Goal: Transaction & Acquisition: Purchase product/service

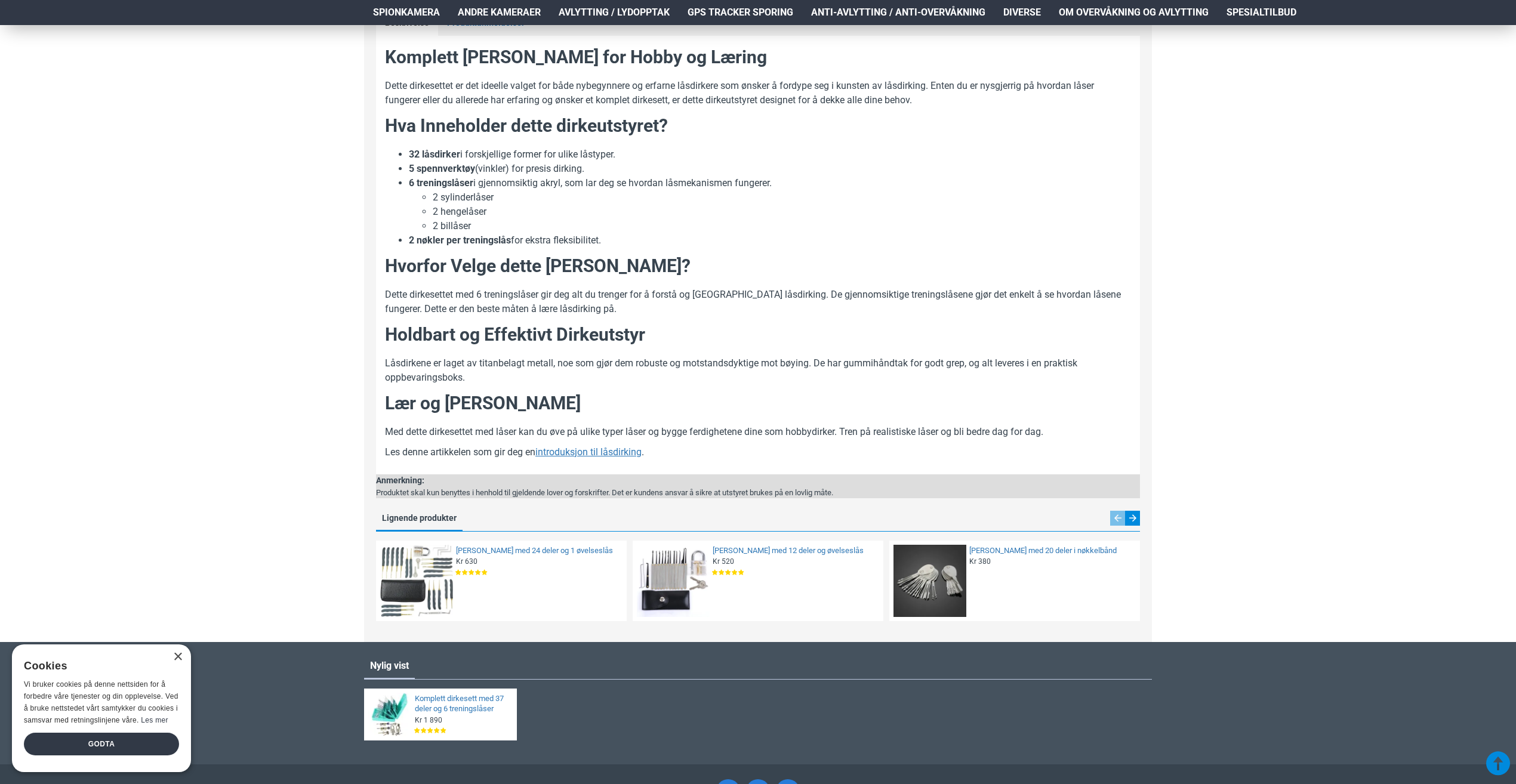
scroll to position [894, 0]
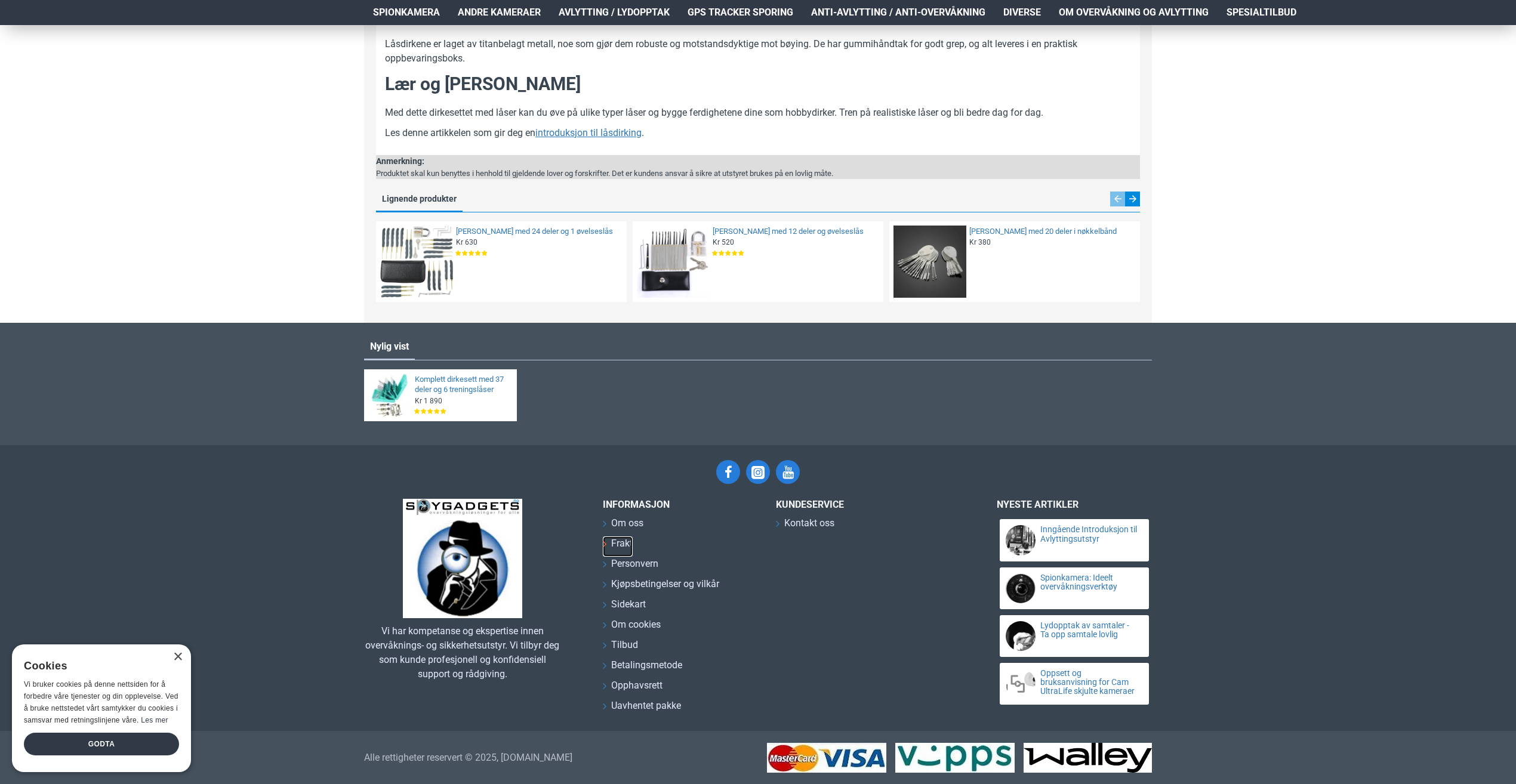
click at [606, 545] on link "Frakt" at bounding box center [618, 546] width 30 height 20
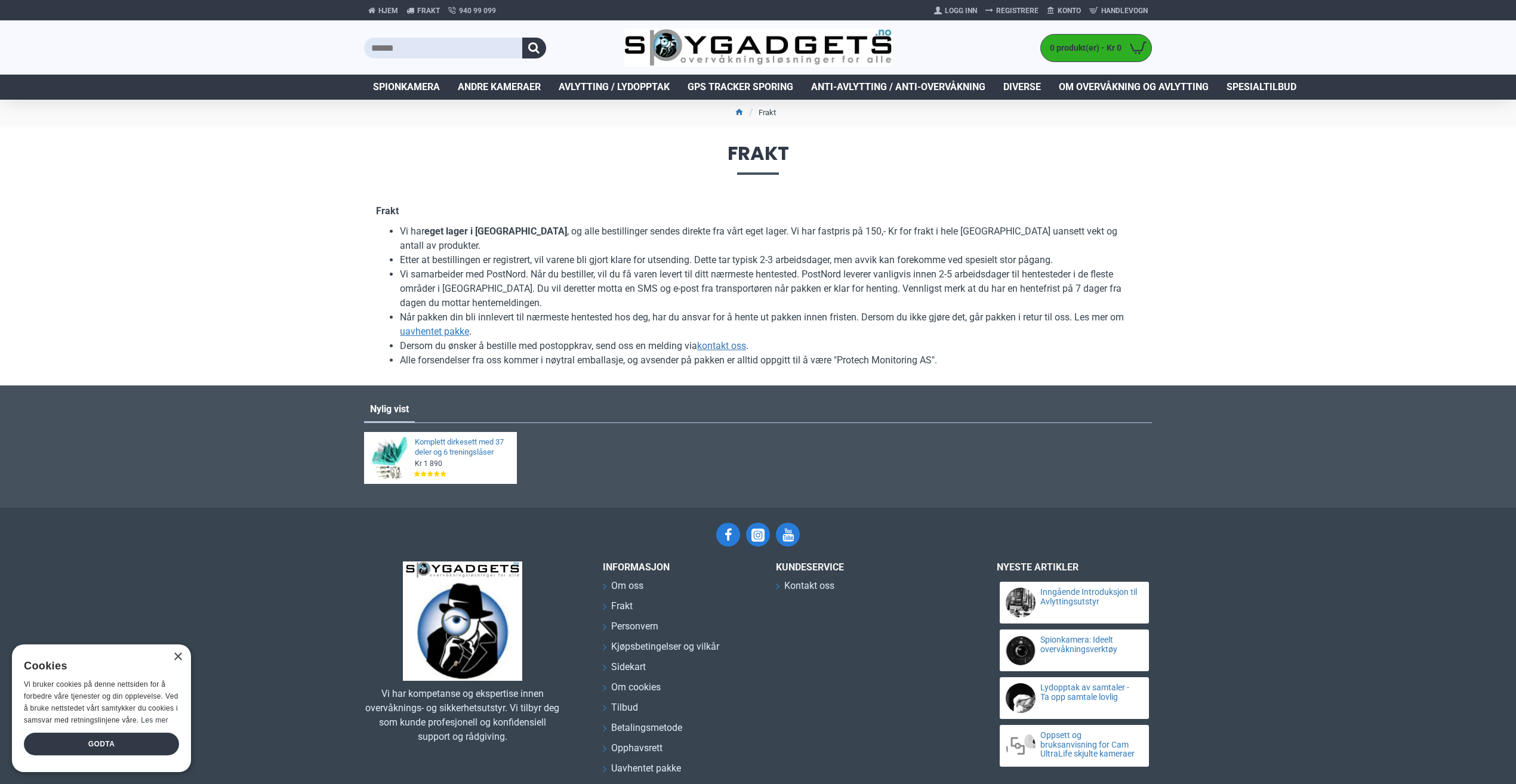
click at [1025, 82] on span "Diverse" at bounding box center [1023, 87] width 38 height 15
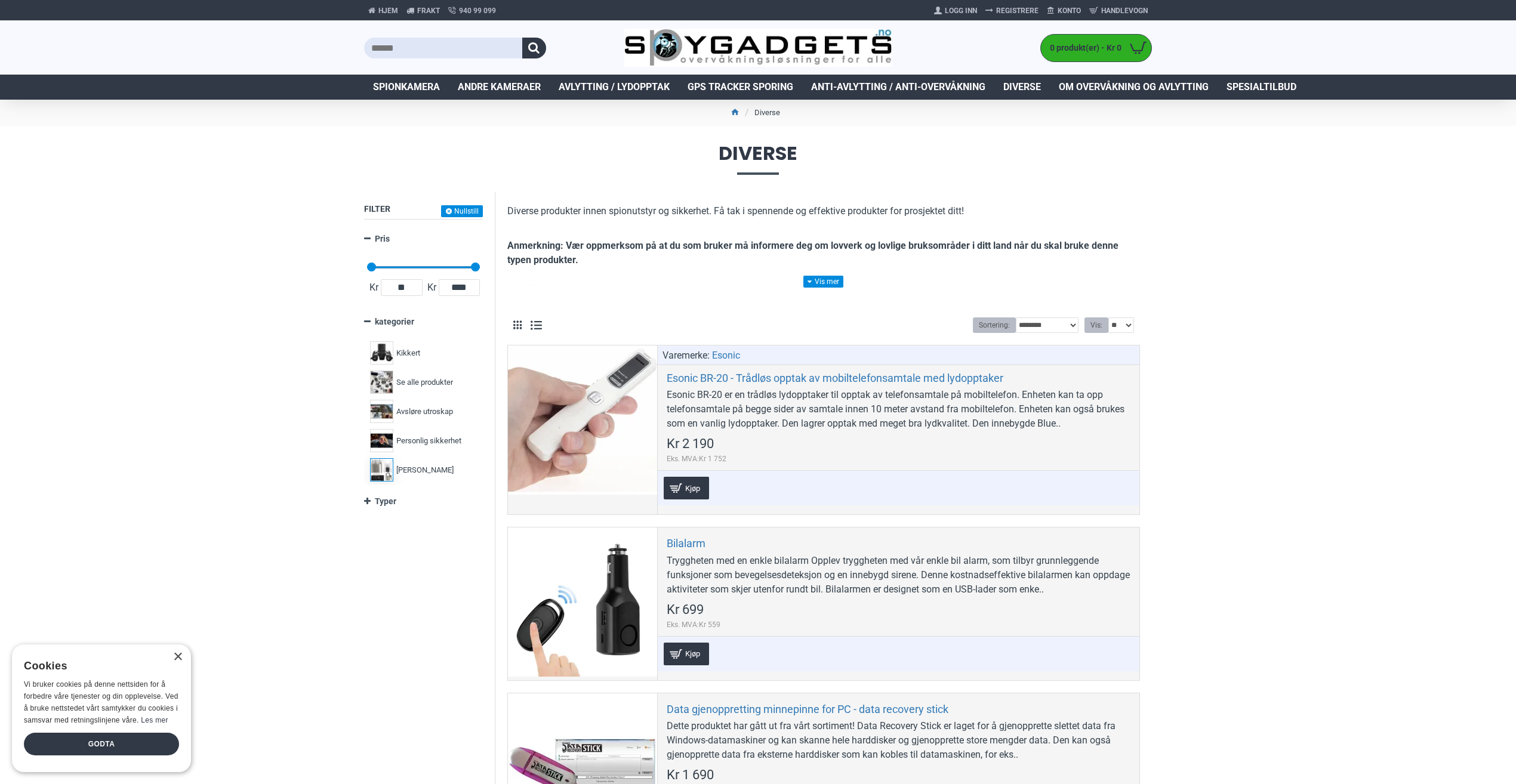
click at [417, 465] on span "[PERSON_NAME]" at bounding box center [425, 471] width 57 height 12
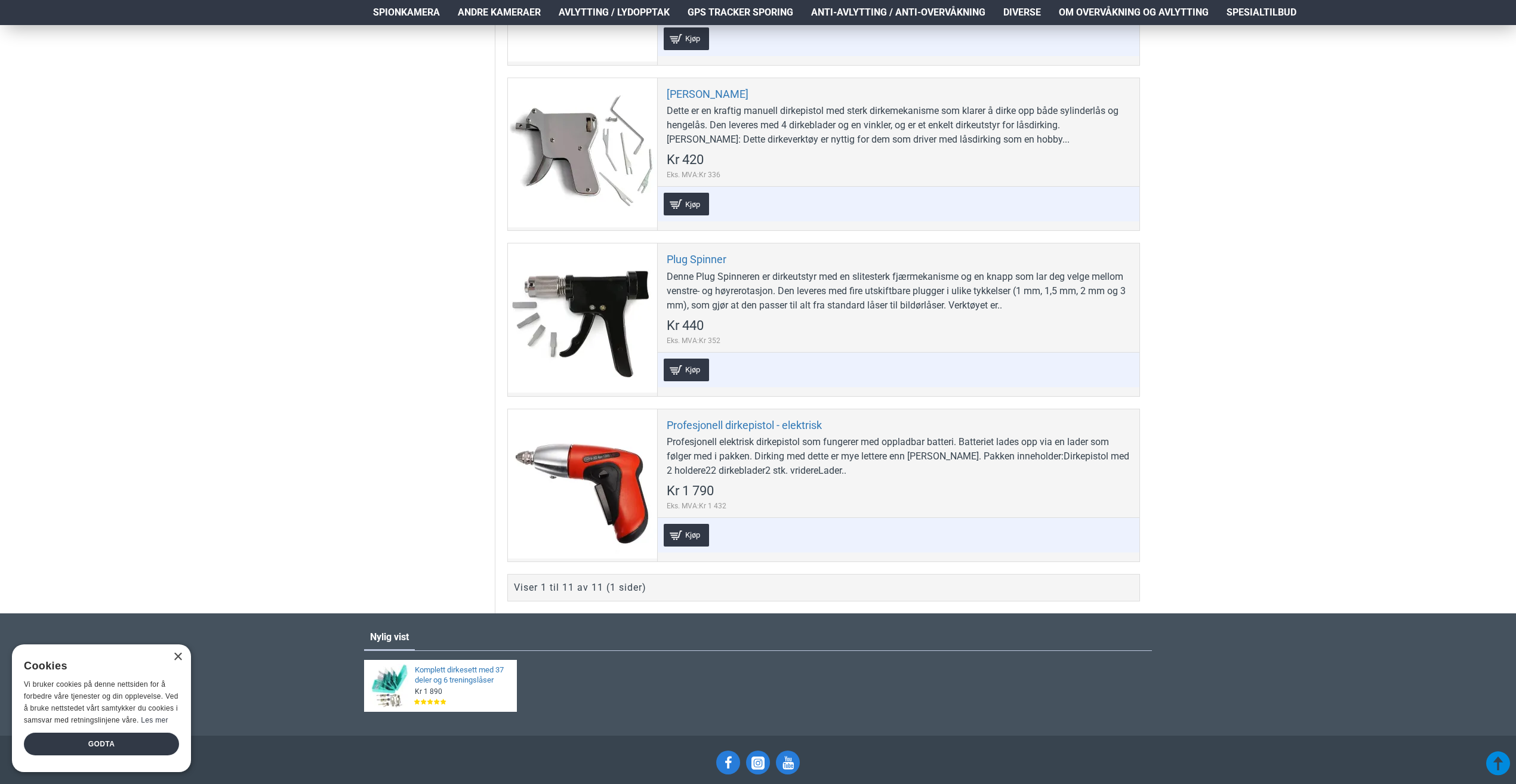
scroll to position [1611, 0]
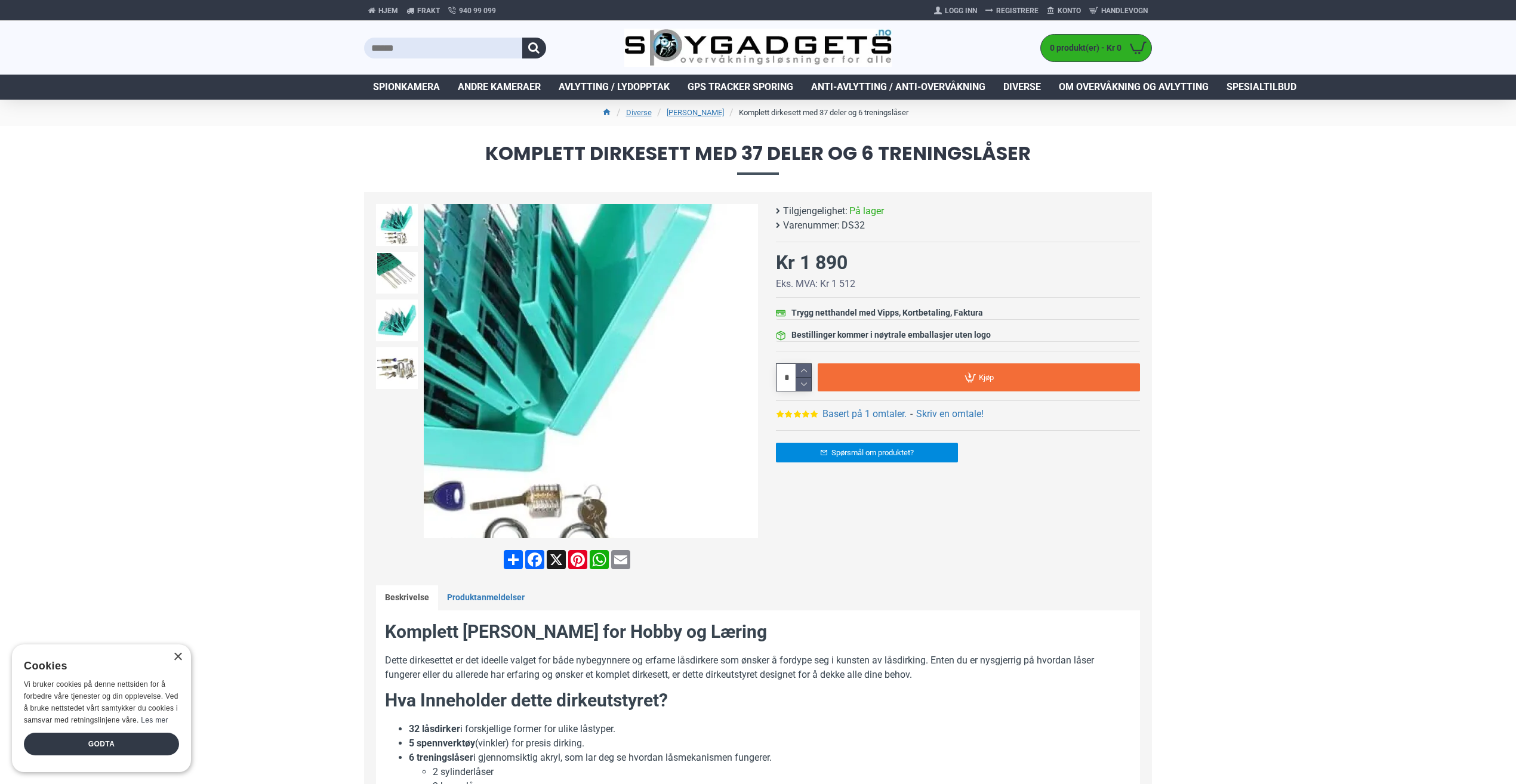
click at [735, 375] on img at bounding box center [591, 370] width 334 height 334
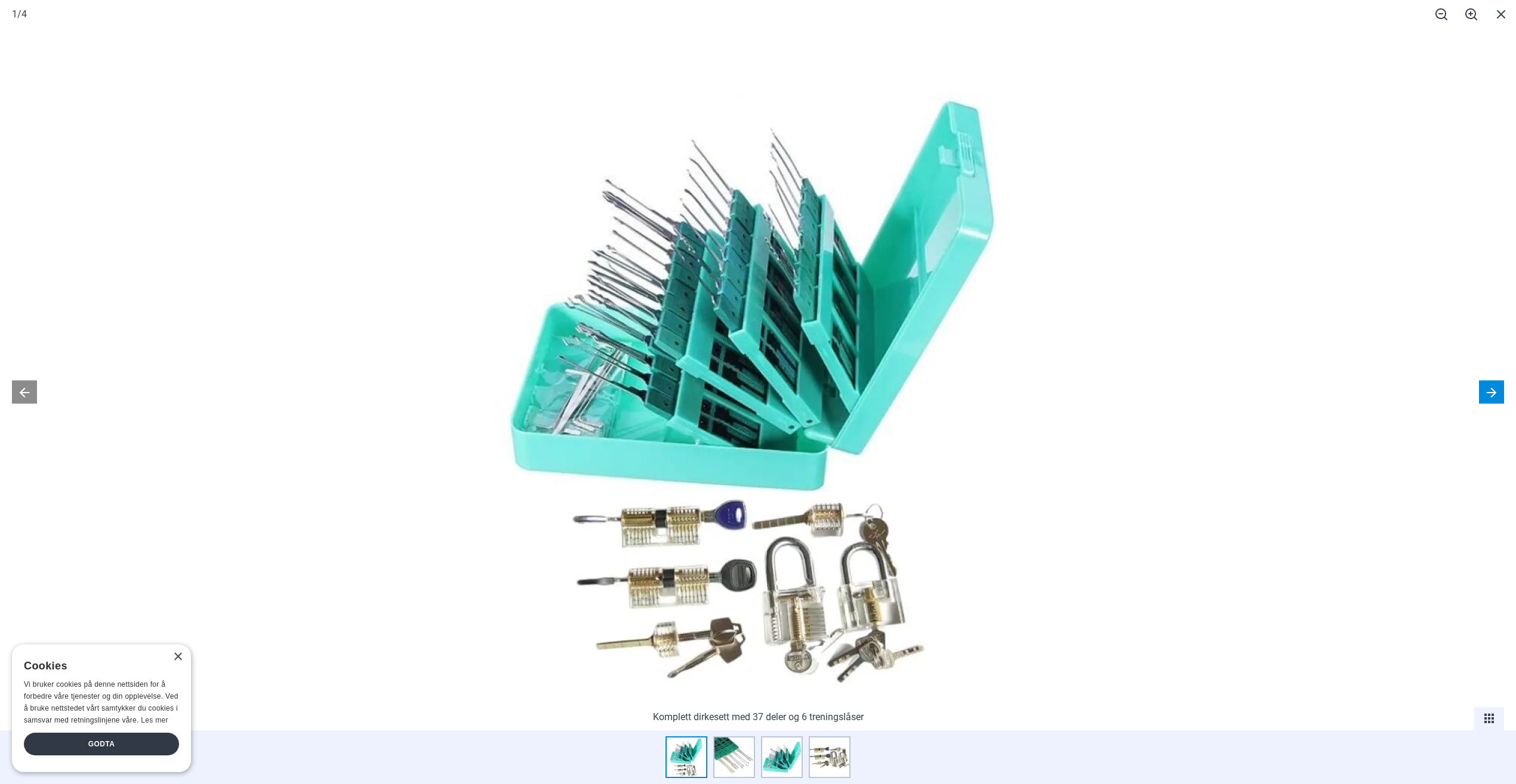
click at [1487, 385] on button at bounding box center [1491, 392] width 25 height 23
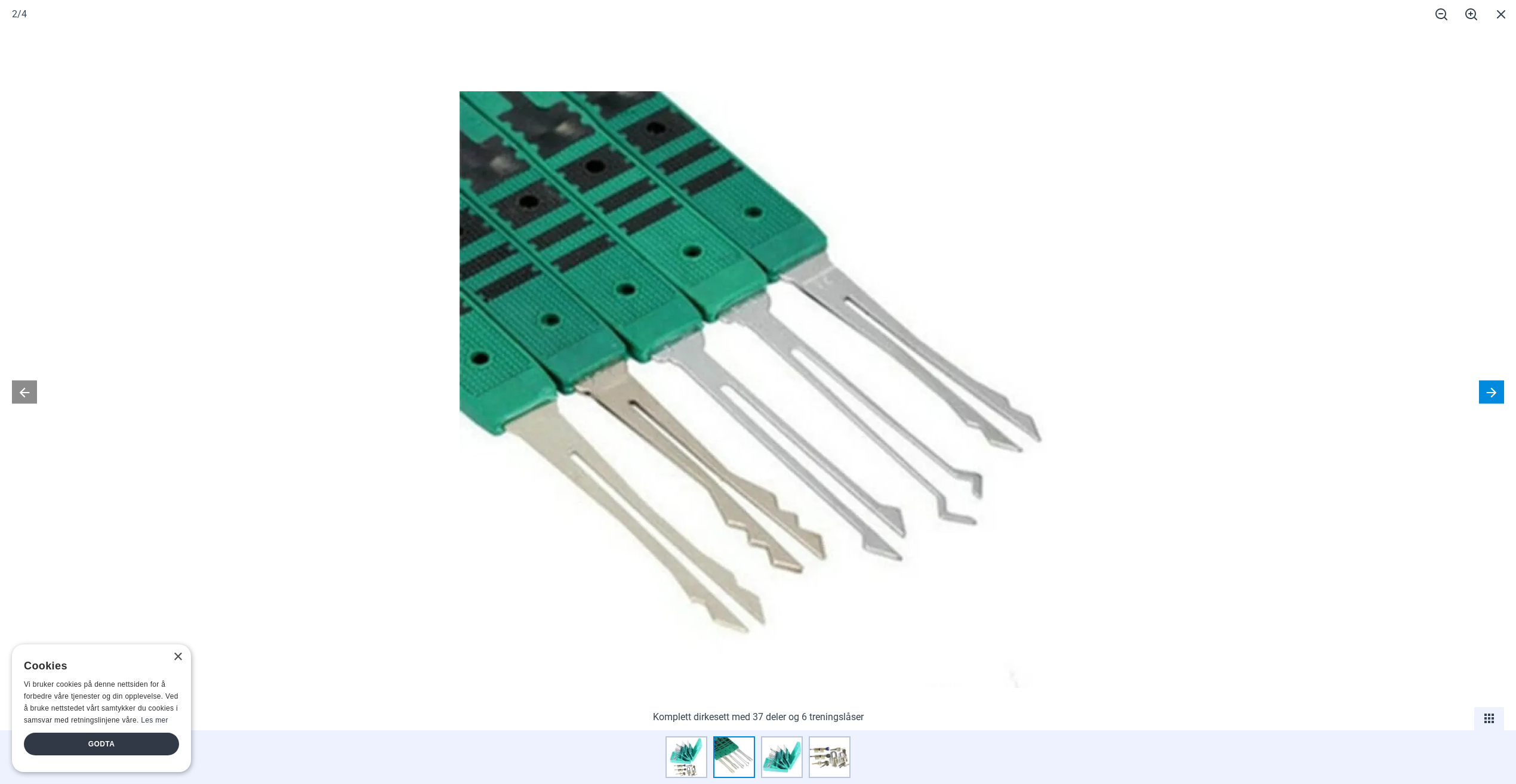
click at [1487, 385] on button at bounding box center [1491, 392] width 25 height 23
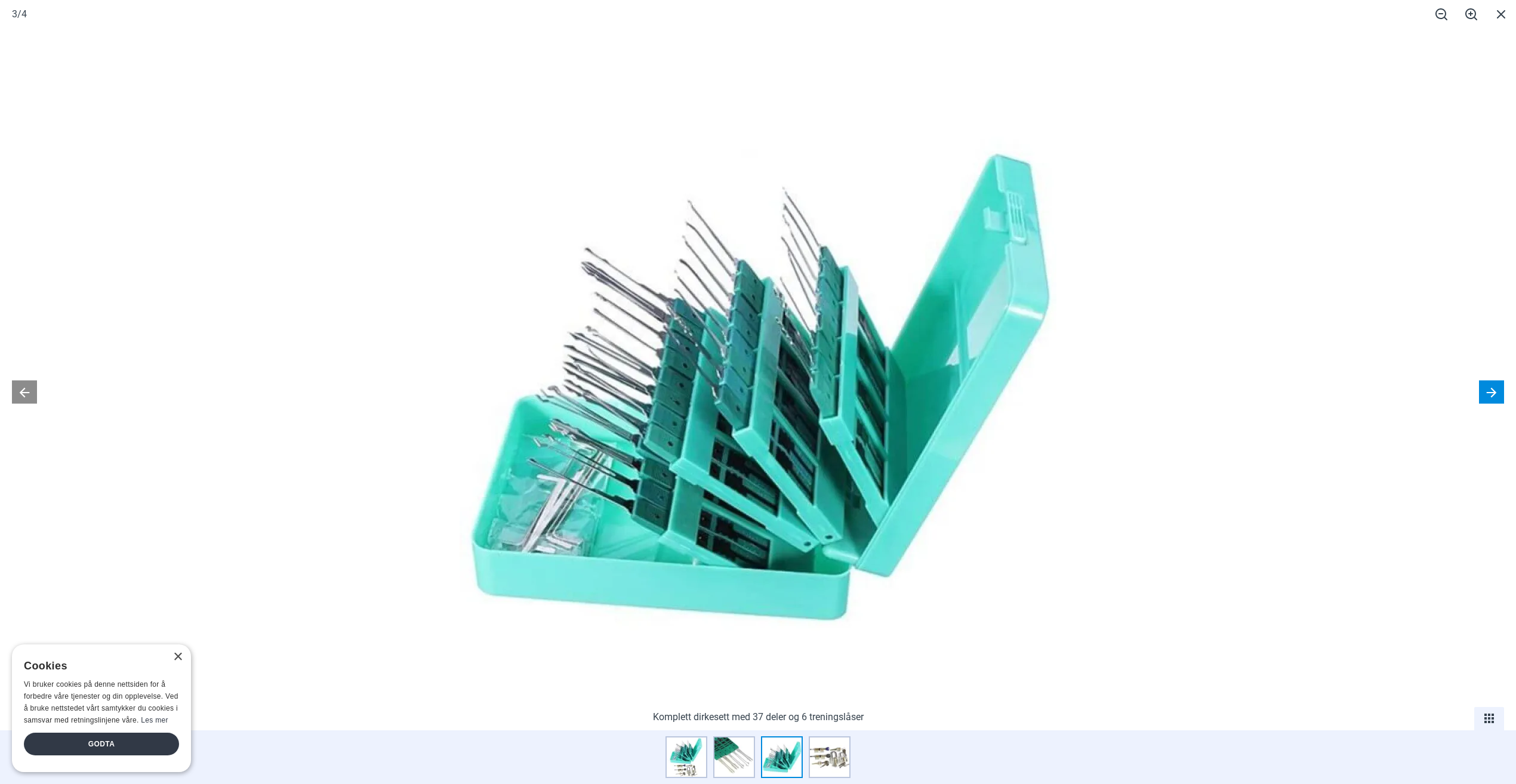
click at [1487, 385] on button at bounding box center [1491, 392] width 25 height 23
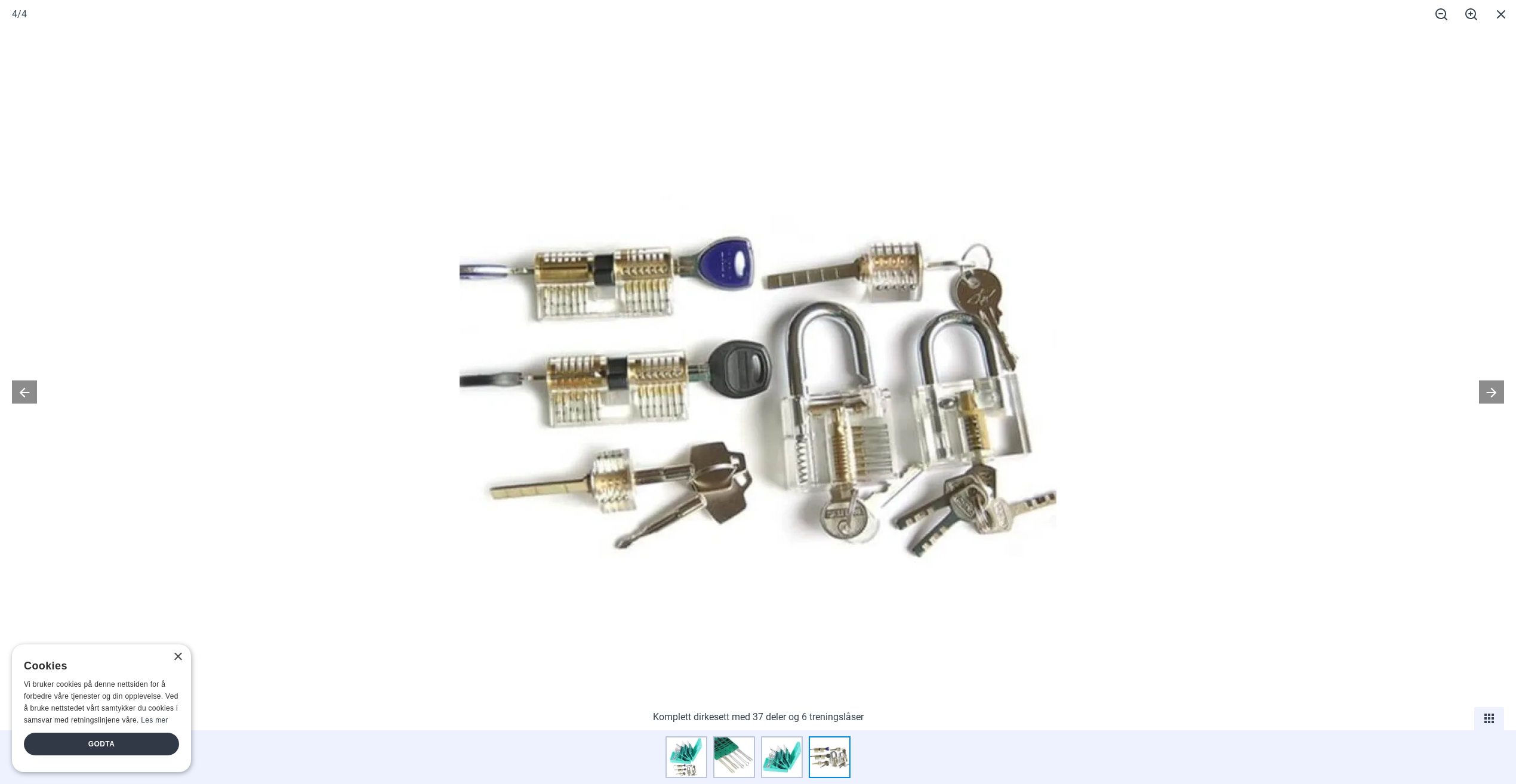
click at [1380, 399] on div at bounding box center [758, 392] width 1516 height 784
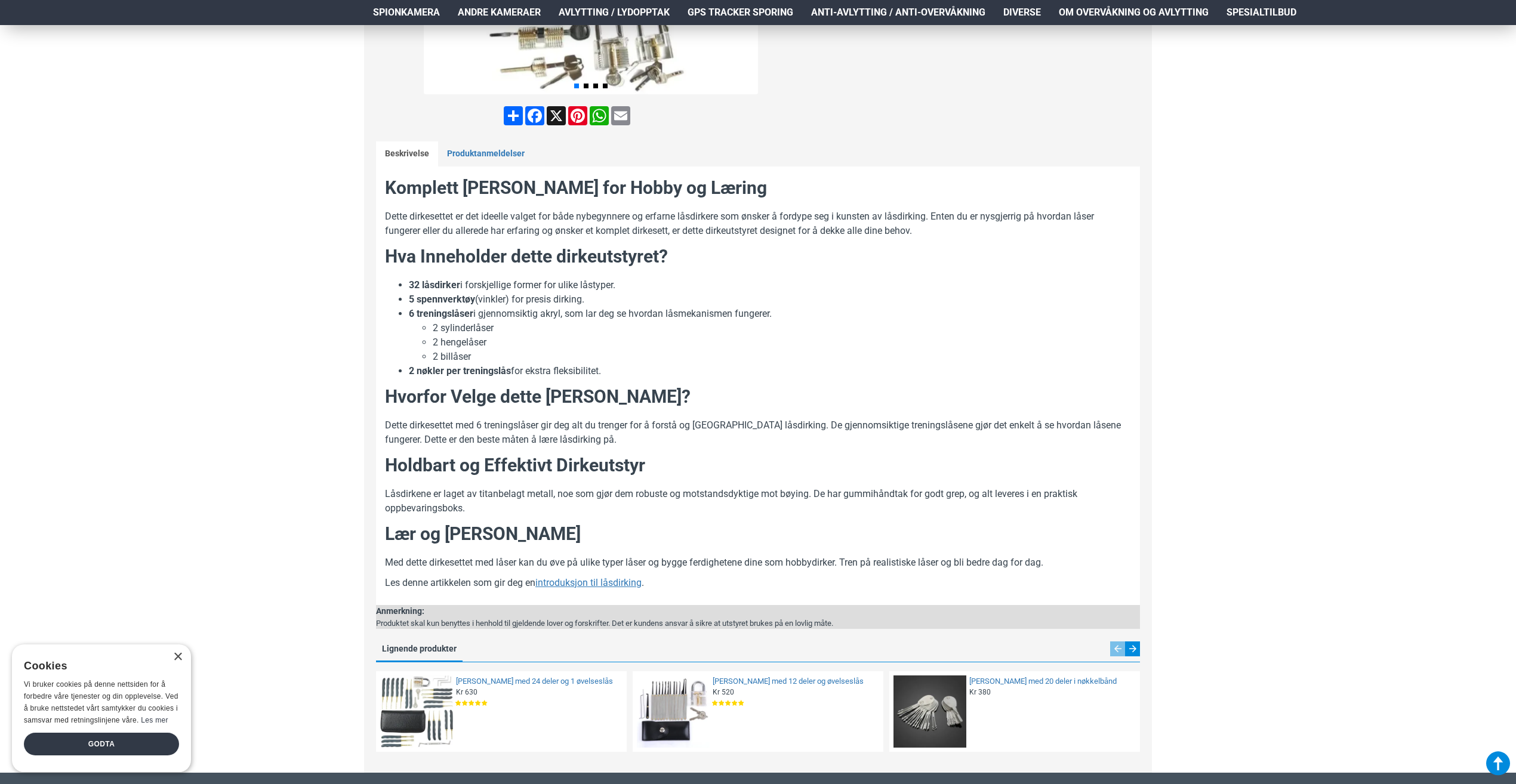
scroll to position [477, 0]
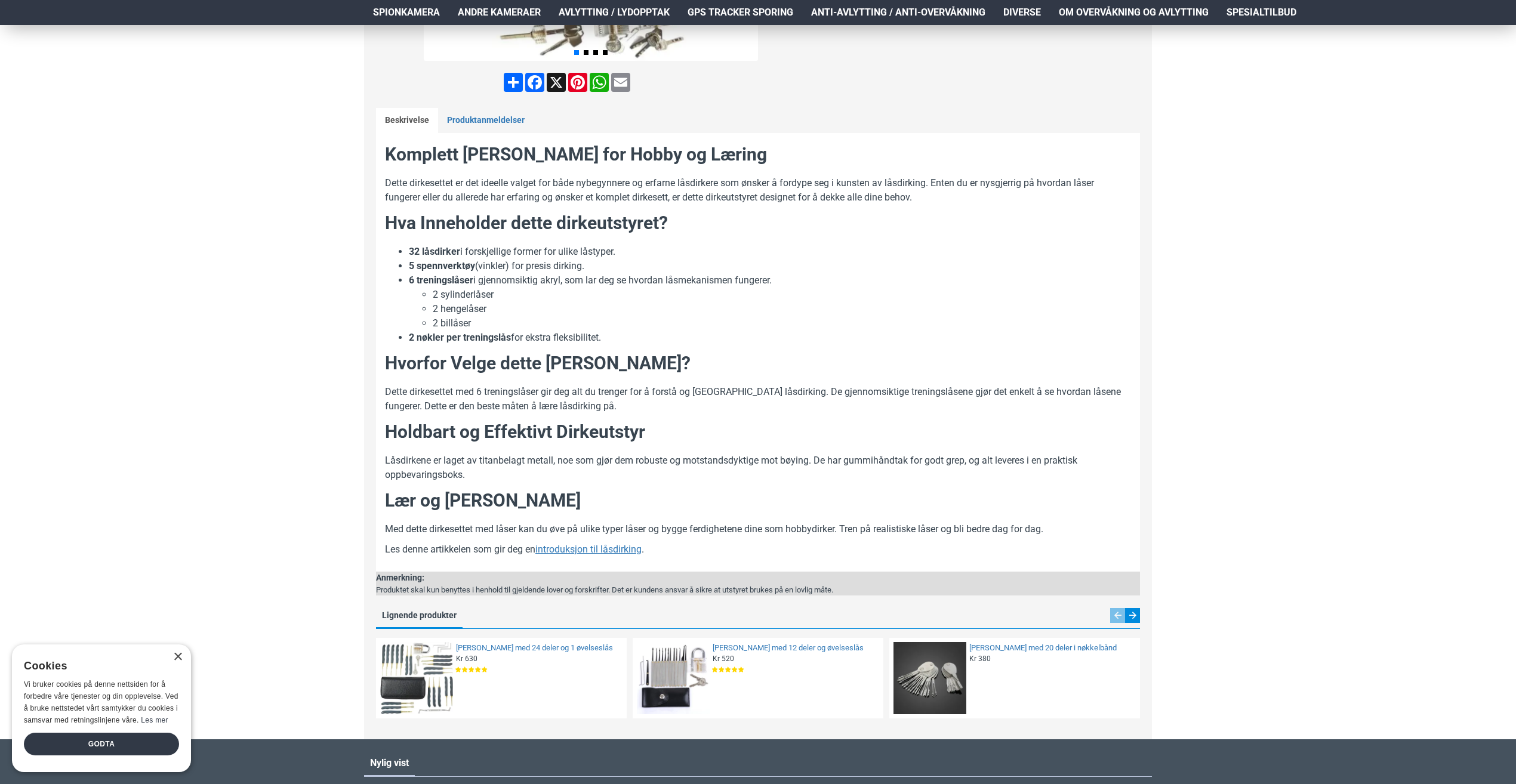
click at [521, 157] on h2 "Komplett [PERSON_NAME] for Hobby og Læring" at bounding box center [758, 154] width 746 height 25
copy h2 "[PERSON_NAME]"
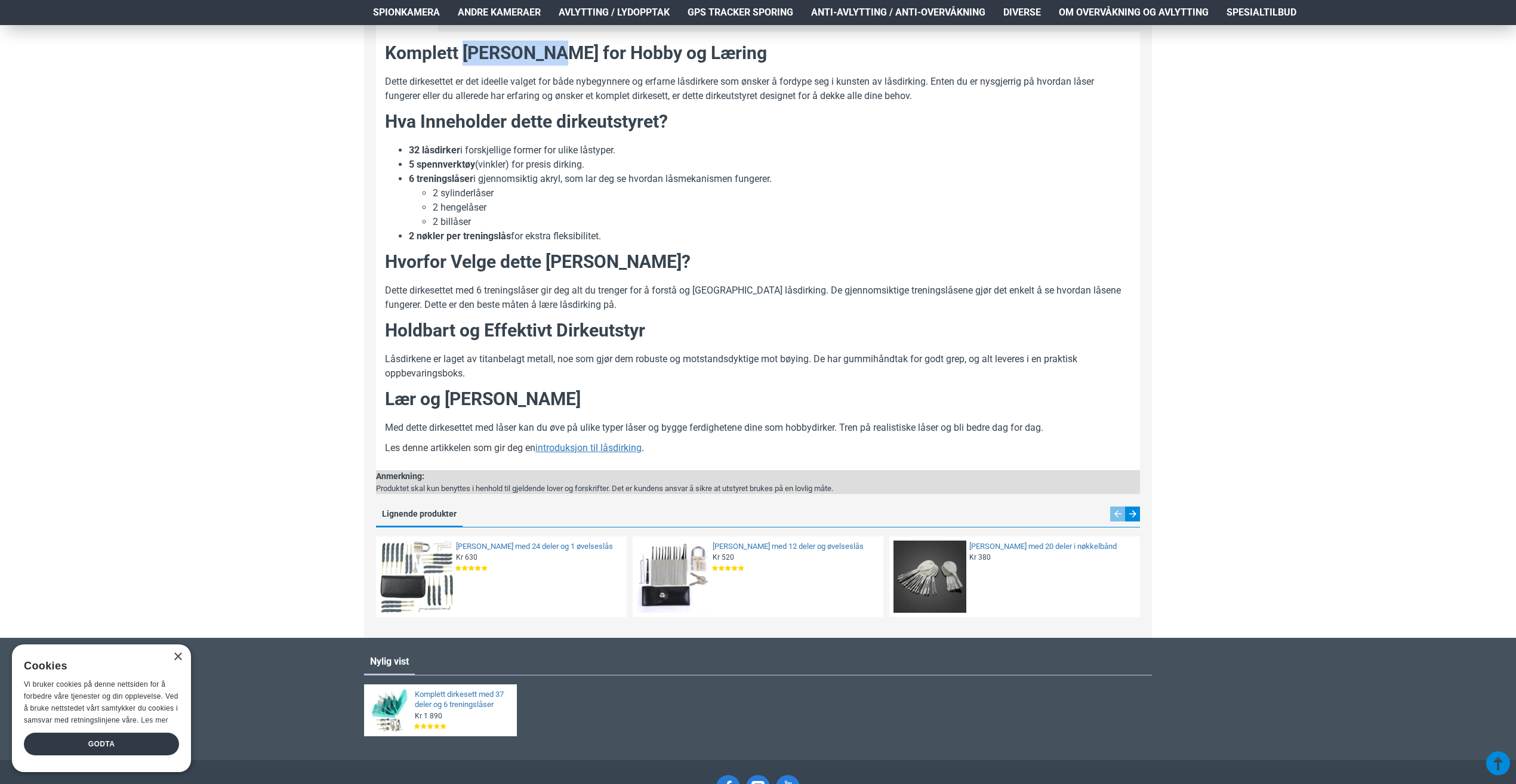
scroll to position [536, 0]
